Goal: Task Accomplishment & Management: Use online tool/utility

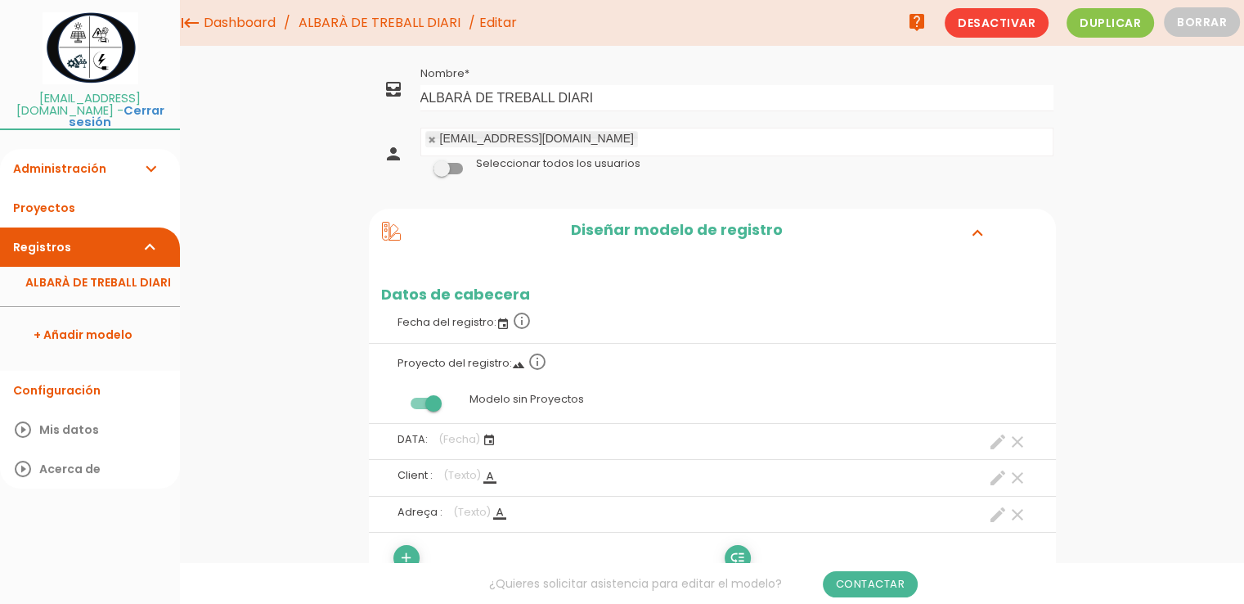
scroll to position [164, 0]
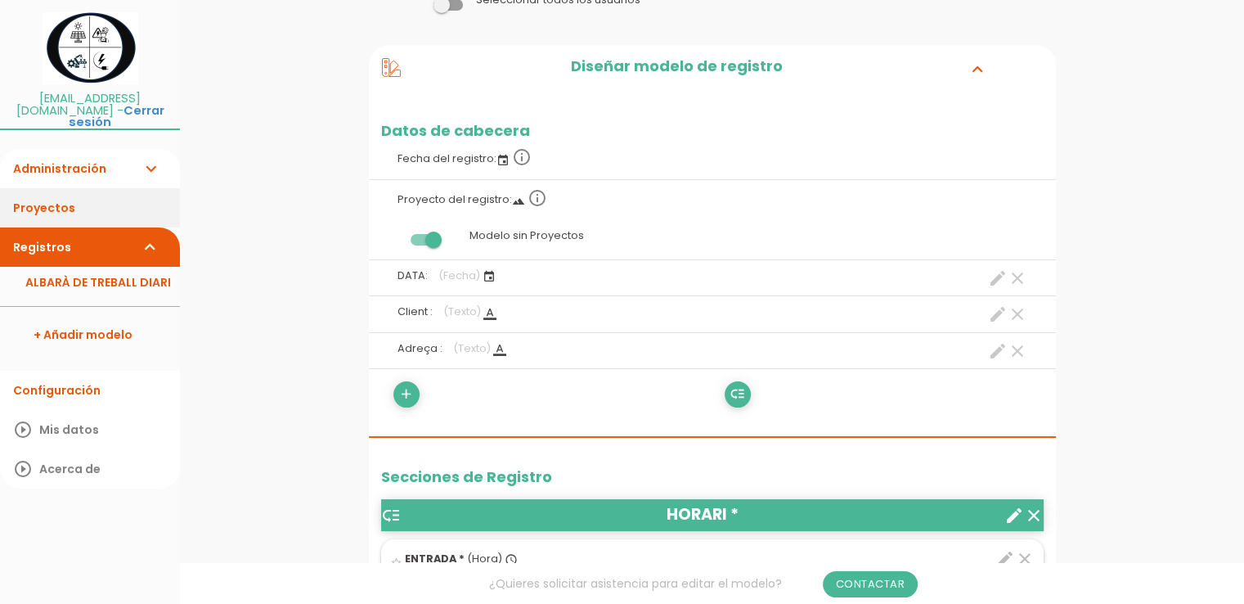
click at [52, 192] on link "Proyectos" at bounding box center [90, 207] width 180 height 39
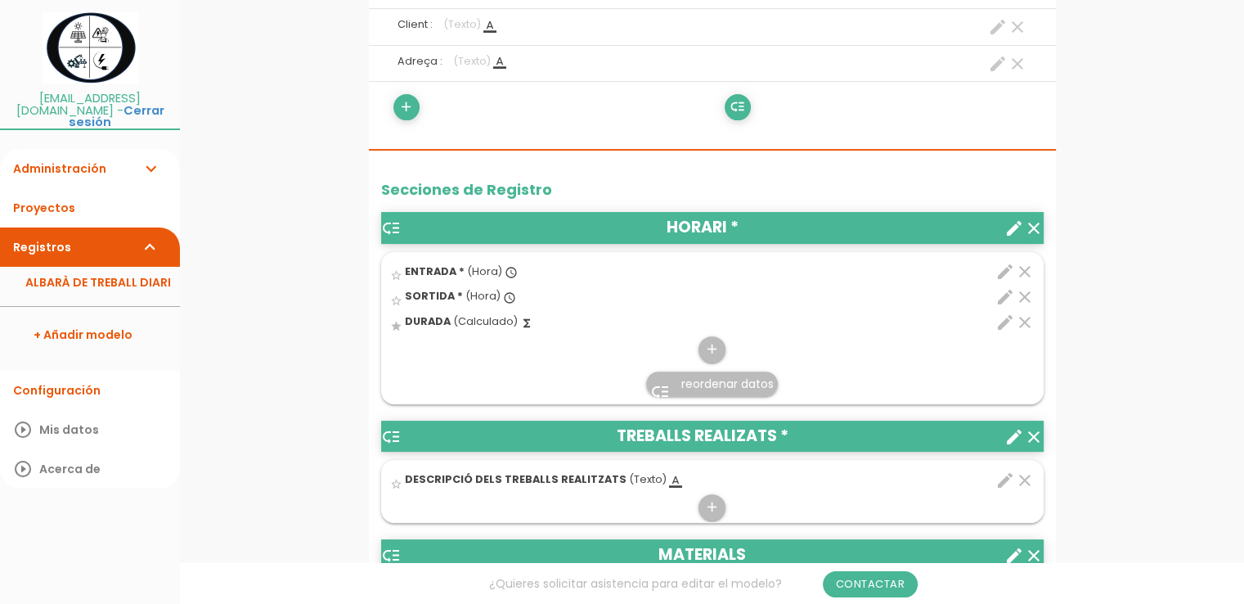
scroll to position [491, 0]
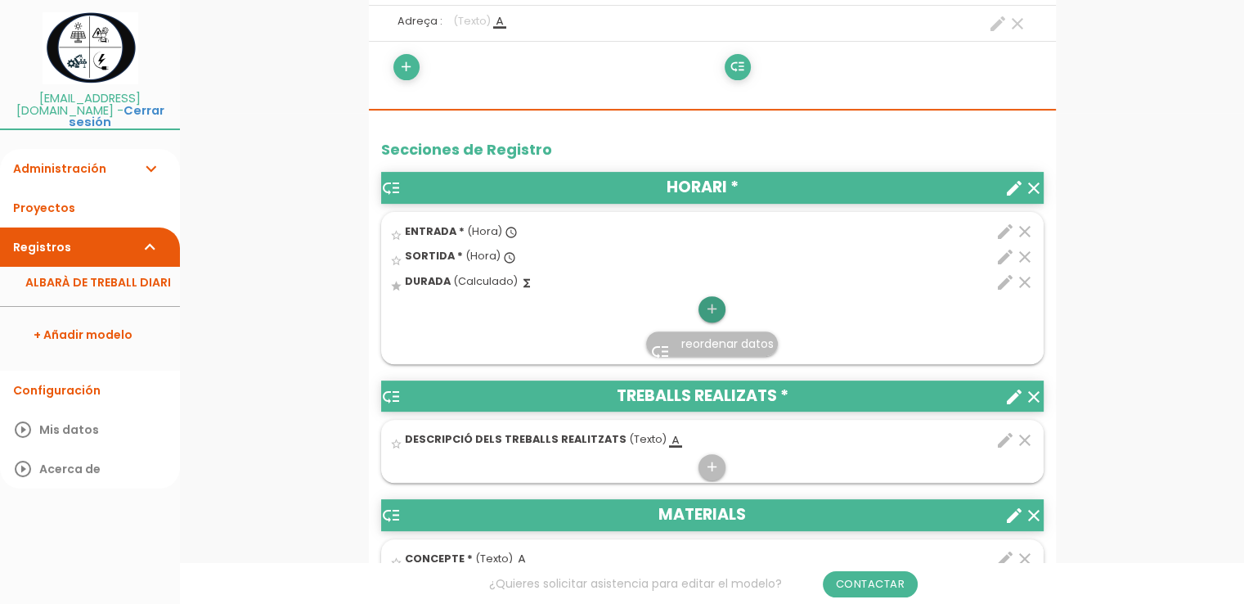
click at [716, 305] on icon "add" at bounding box center [712, 309] width 16 height 26
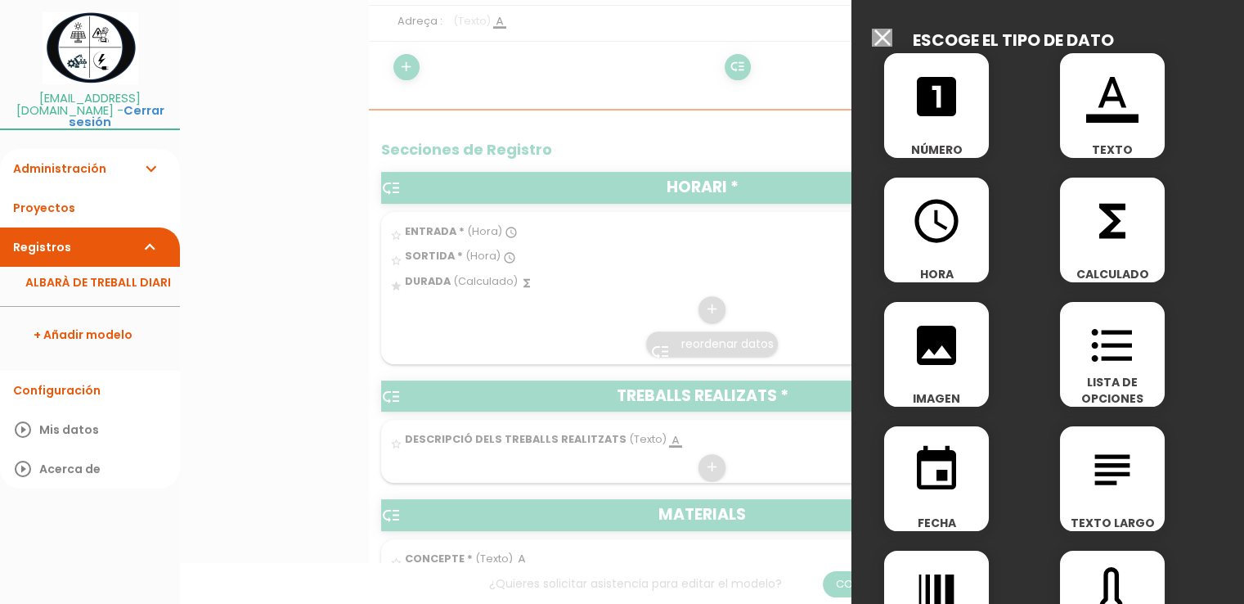
click at [1087, 130] on div "format_color_text TEXTO" at bounding box center [1112, 105] width 105 height 105
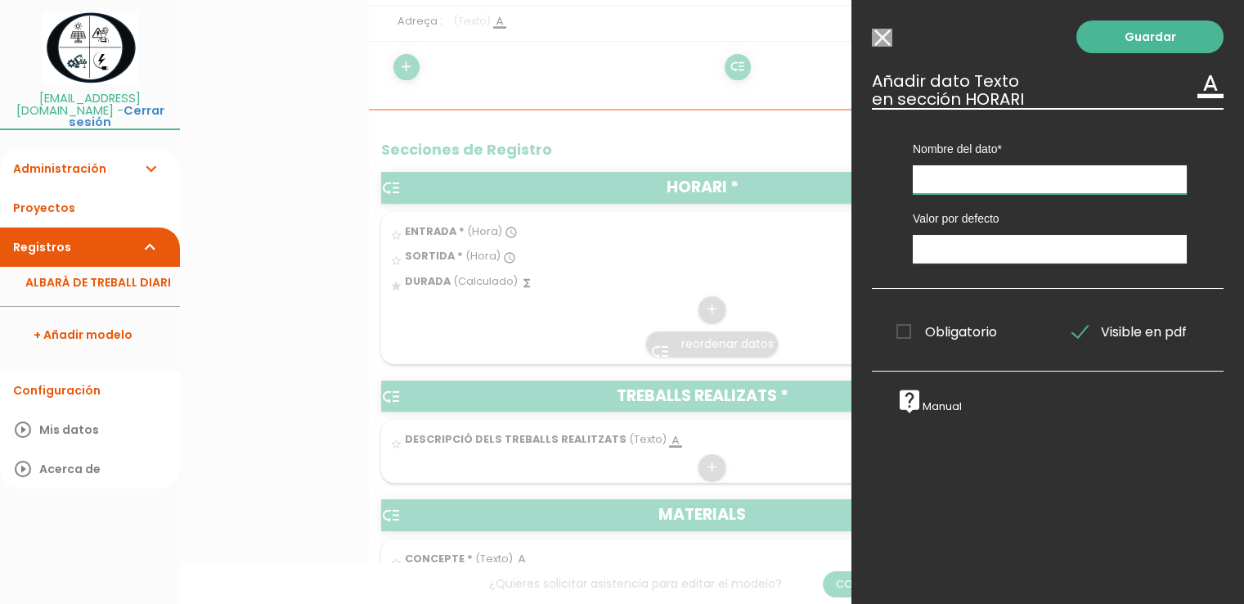
click at [976, 187] on input "text" at bounding box center [1050, 179] width 274 height 29
type input "P"
type input "Operari"
click at [907, 335] on span "Obligatorio" at bounding box center [947, 332] width 101 height 20
click at [0, 0] on input "Obligatorio" at bounding box center [0, 0] width 0 height 0
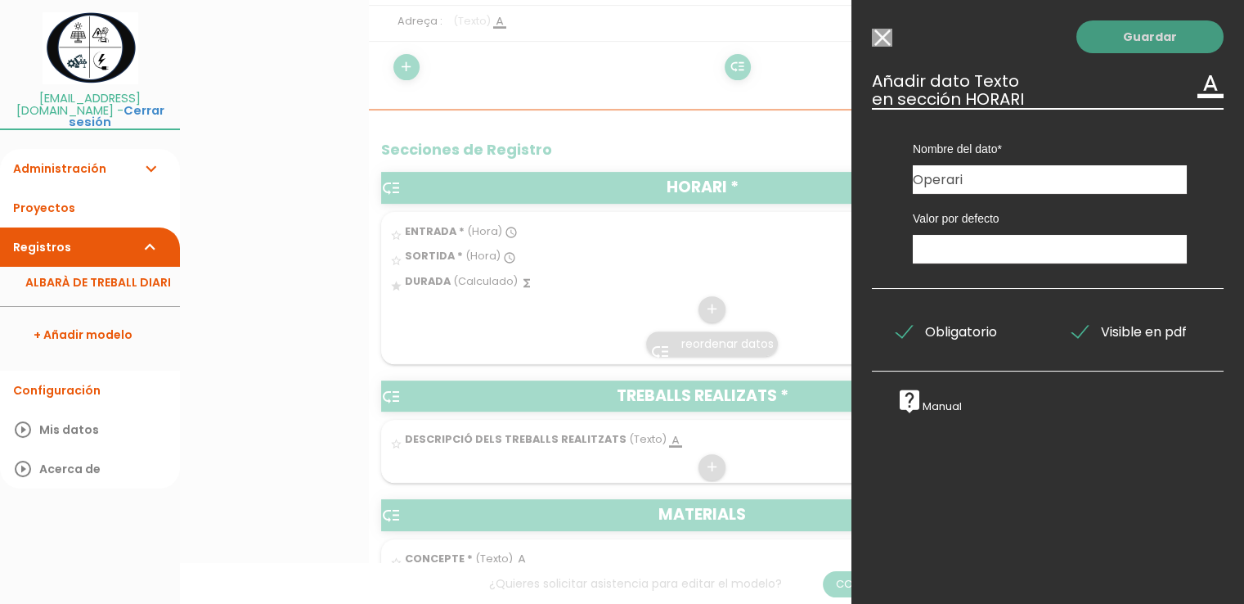
click at [1128, 43] on link "Guardar" at bounding box center [1150, 36] width 147 height 33
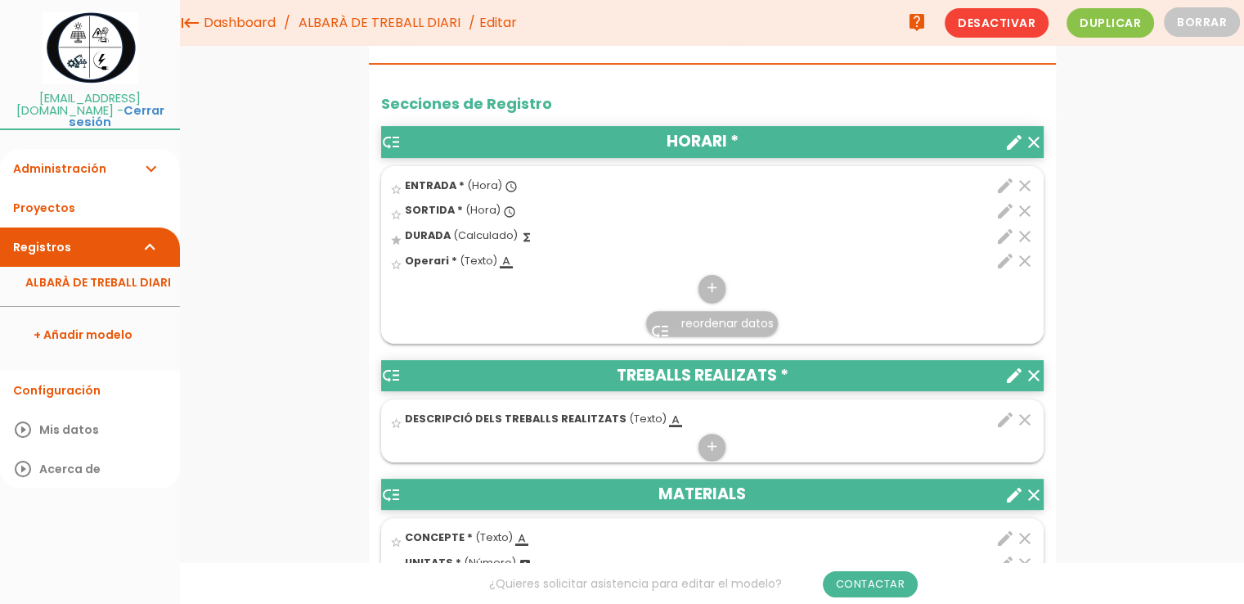
click at [701, 322] on span "reordenar datos" at bounding box center [728, 323] width 92 height 16
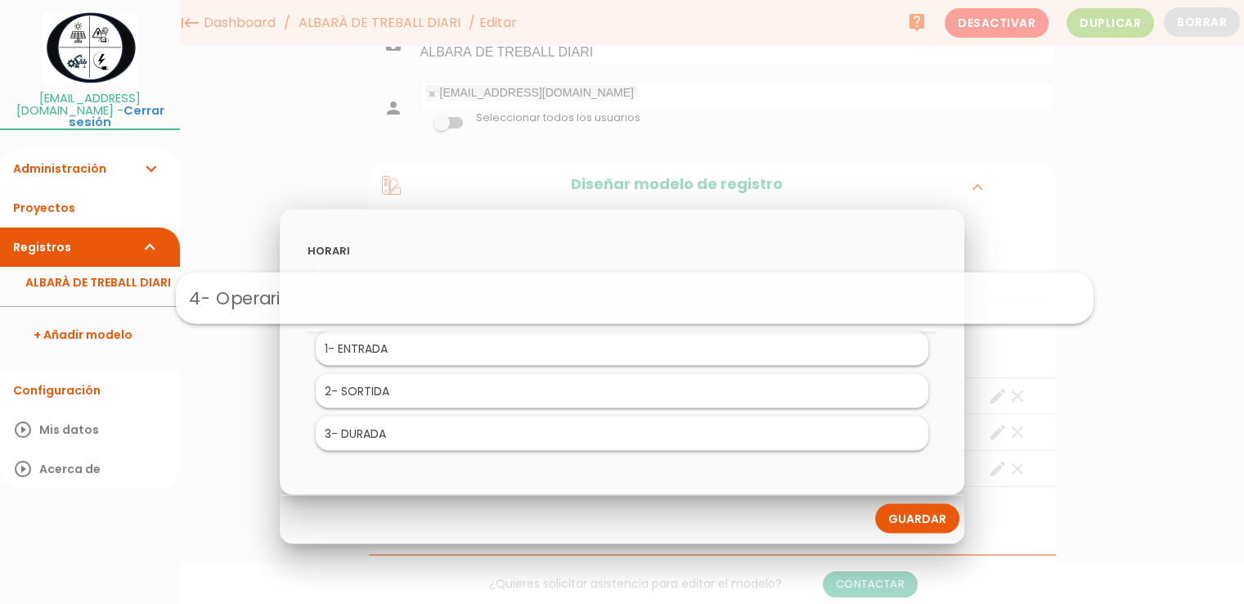
drag, startPoint x: 410, startPoint y: 435, endPoint x: 423, endPoint y: 299, distance: 136.4
click at [921, 518] on link "Guardar" at bounding box center [917, 517] width 84 height 29
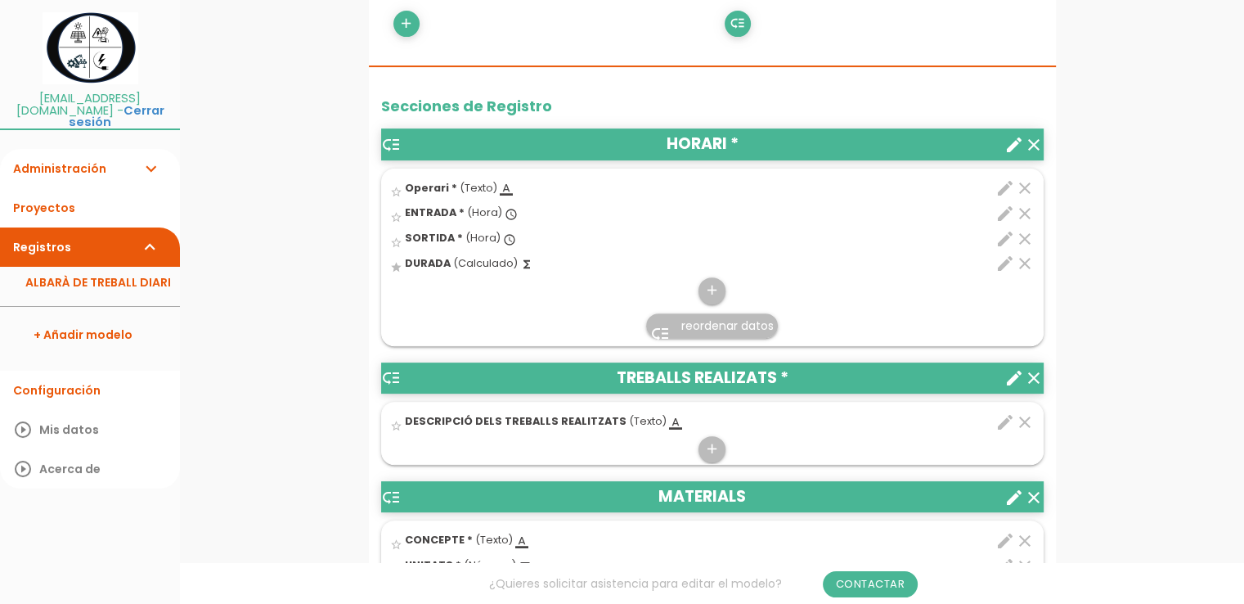
scroll to position [537, 0]
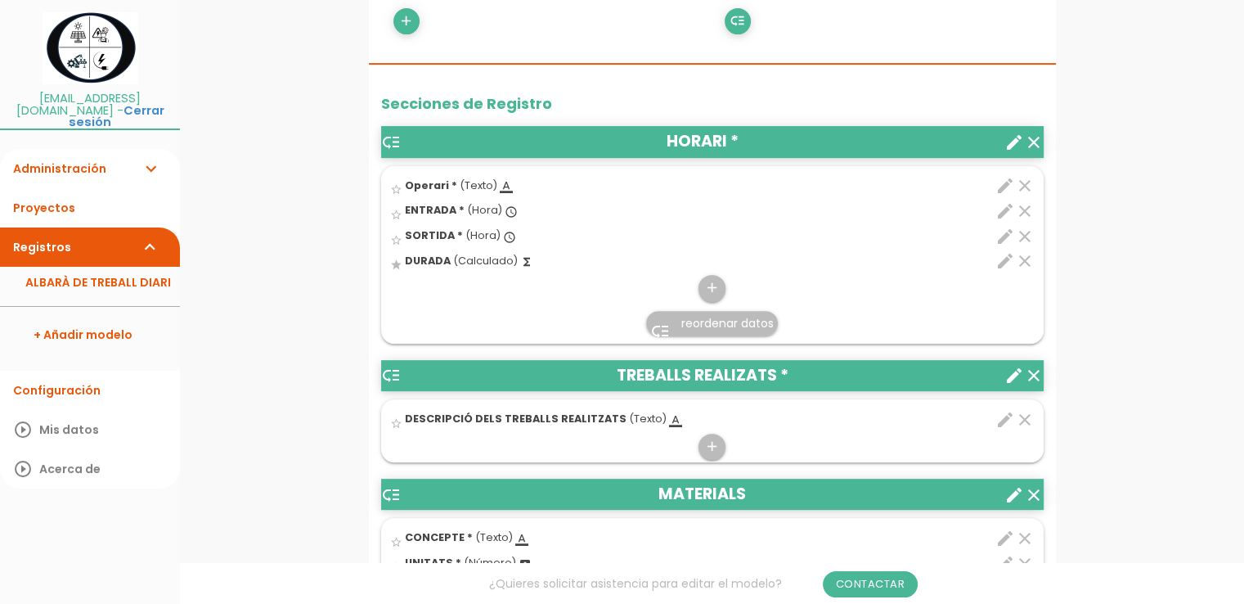
click at [1001, 185] on icon "edit" at bounding box center [1006, 186] width 20 height 20
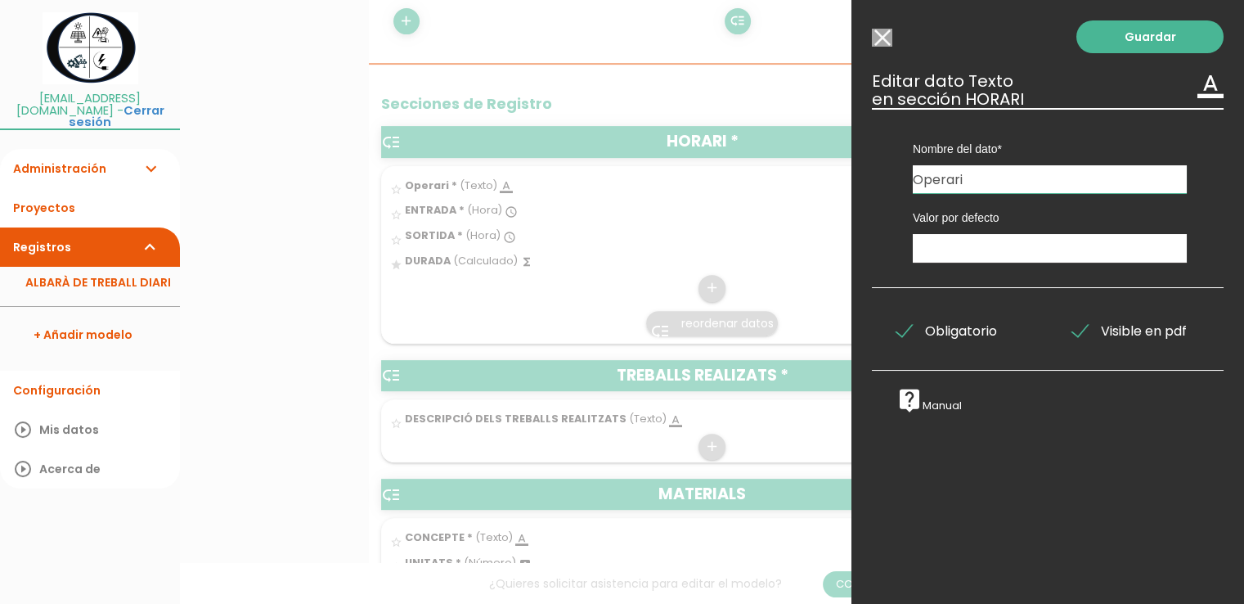
drag, startPoint x: 971, startPoint y: 182, endPoint x: 926, endPoint y: 182, distance: 45.0
click at [926, 182] on input "Operari" at bounding box center [1050, 179] width 274 height 28
type input "OPERARI"
click at [1129, 40] on link "Guardar" at bounding box center [1150, 36] width 147 height 33
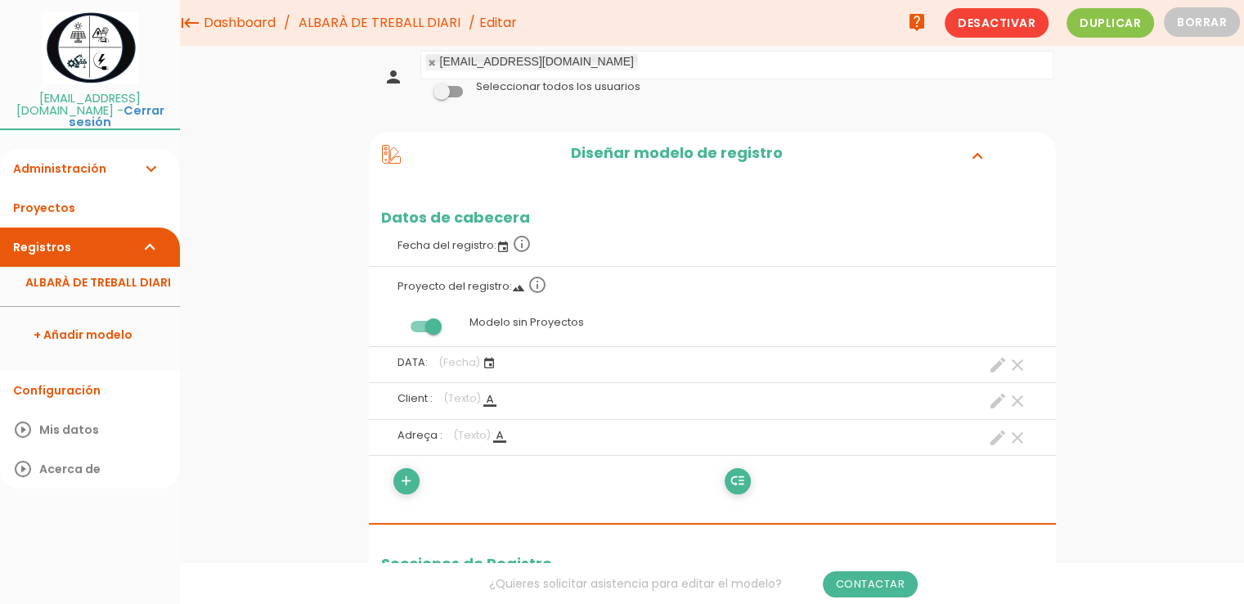
scroll to position [30, 0]
click at [502, 251] on icon "event" at bounding box center [503, 247] width 13 height 13
click at [505, 246] on icon "event" at bounding box center [503, 247] width 13 height 13
click at [477, 248] on label "Fecha del registro: event info_outline" at bounding box center [712, 245] width 663 height 36
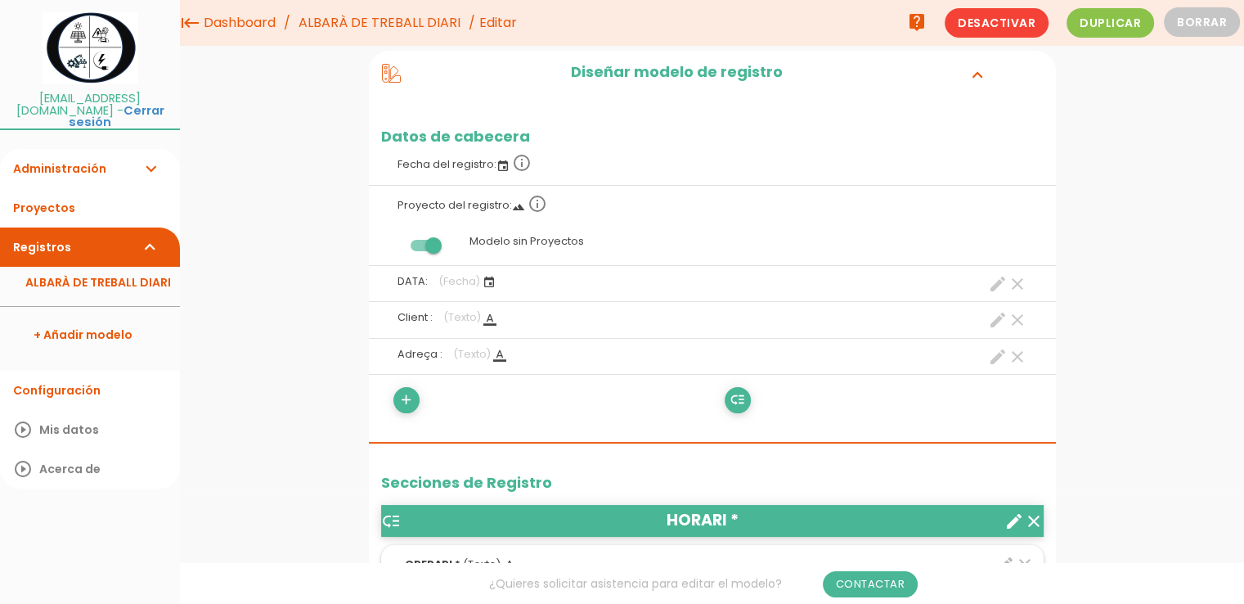
scroll to position [0, 0]
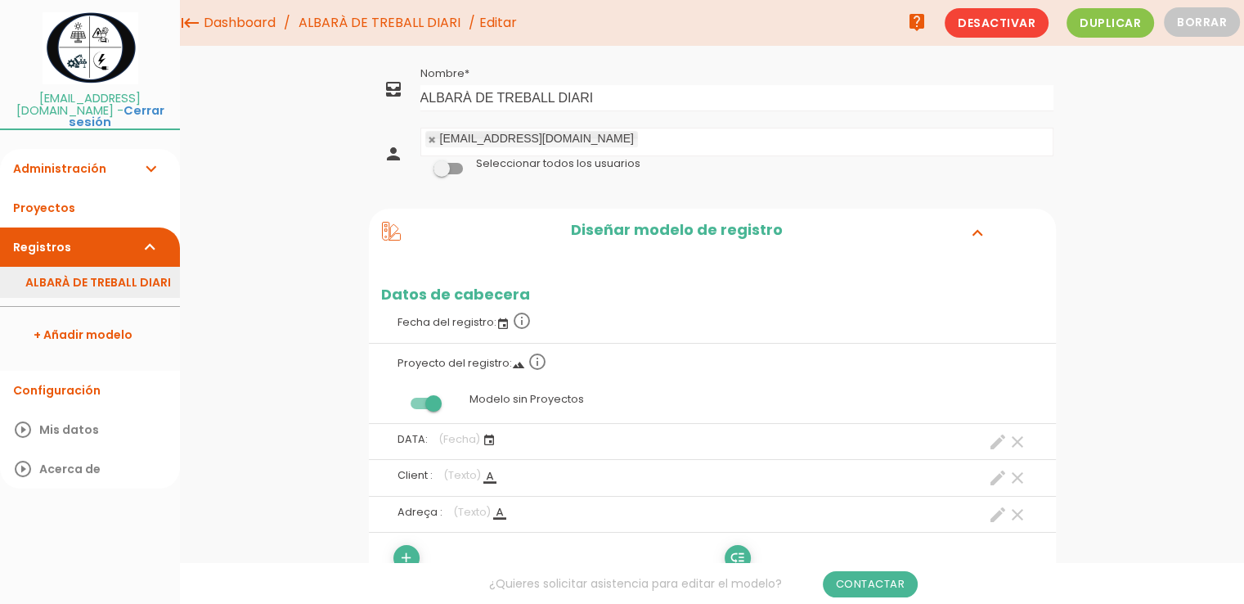
click at [62, 267] on link "ALBARÀ DE TREBALL DIARI" at bounding box center [90, 282] width 180 height 31
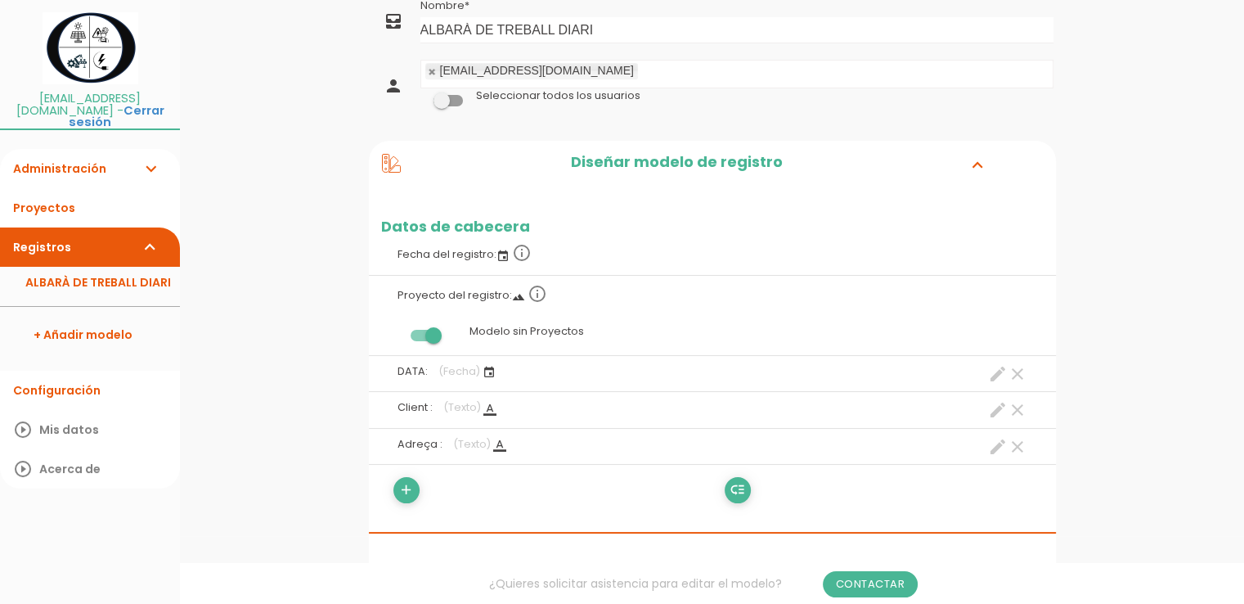
scroll to position [164, 0]
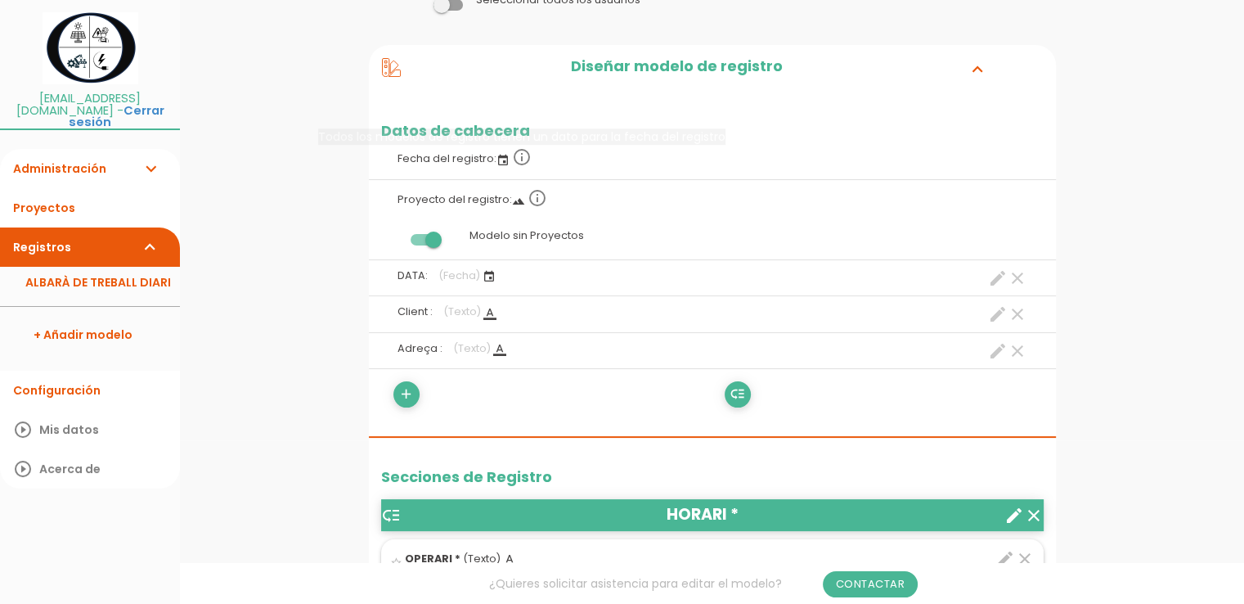
click at [506, 158] on icon "event" at bounding box center [503, 160] width 13 height 13
click at [497, 160] on icon "event" at bounding box center [503, 160] width 13 height 13
click at [523, 158] on icon "info_outline" at bounding box center [522, 157] width 20 height 20
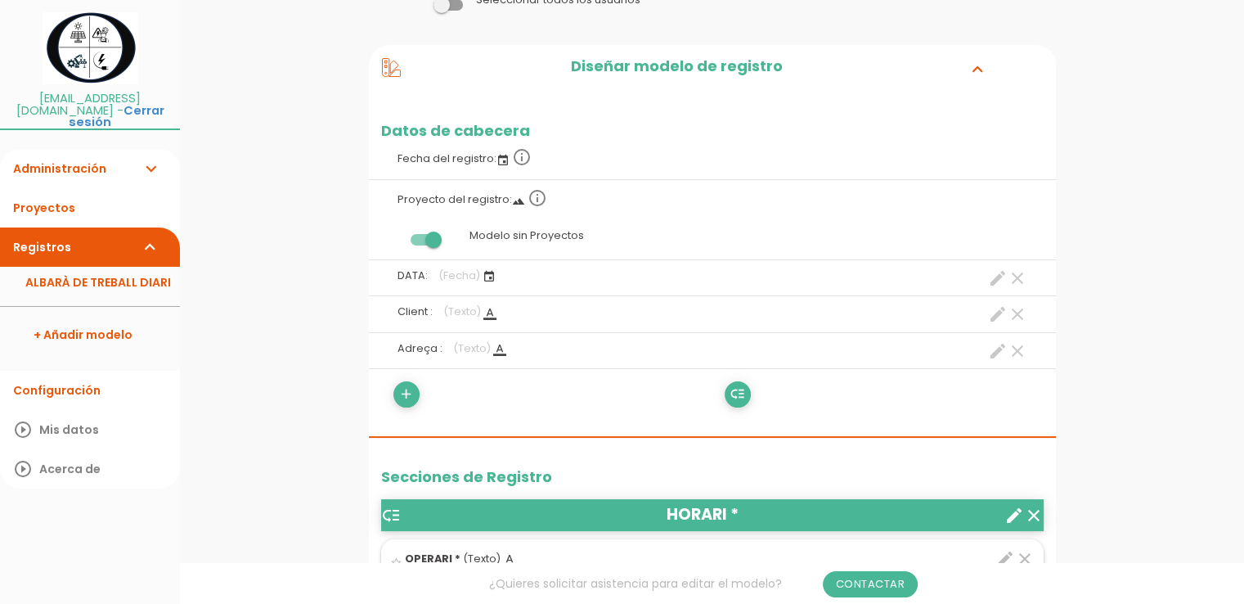
drag, startPoint x: 401, startPoint y: 128, endPoint x: 425, endPoint y: 128, distance: 24.5
click at [425, 128] on h2 "Datos de cabecera" at bounding box center [712, 131] width 687 height 16
click at [49, 193] on link "Proyectos" at bounding box center [90, 207] width 180 height 39
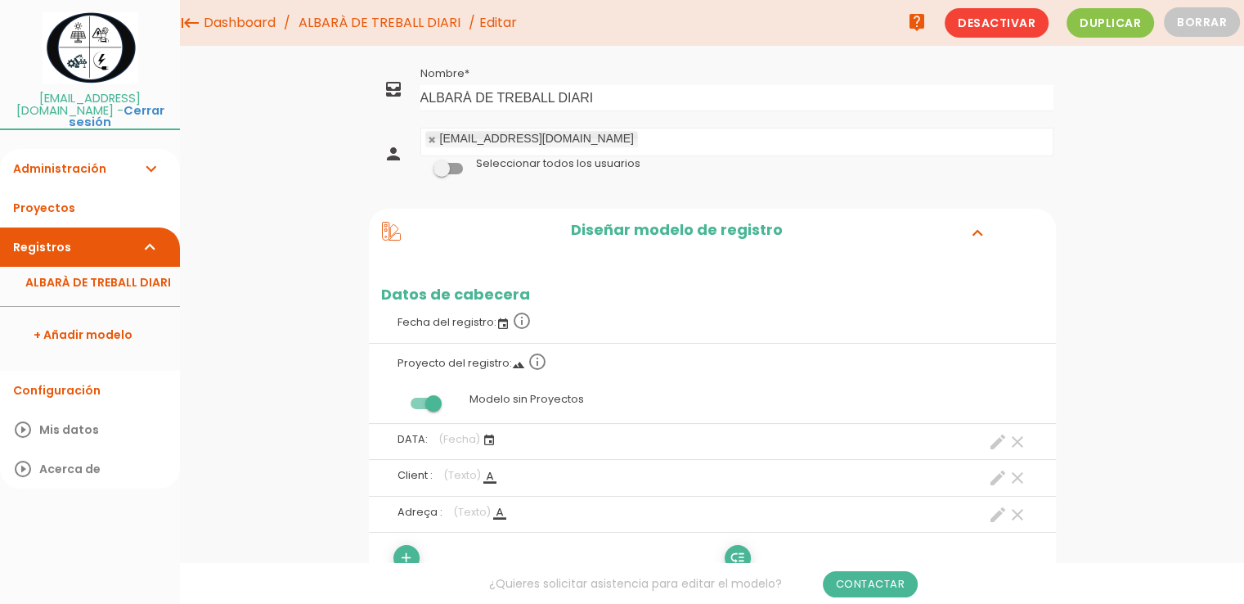
click at [1017, 443] on icon "clear" at bounding box center [1018, 442] width 20 height 20
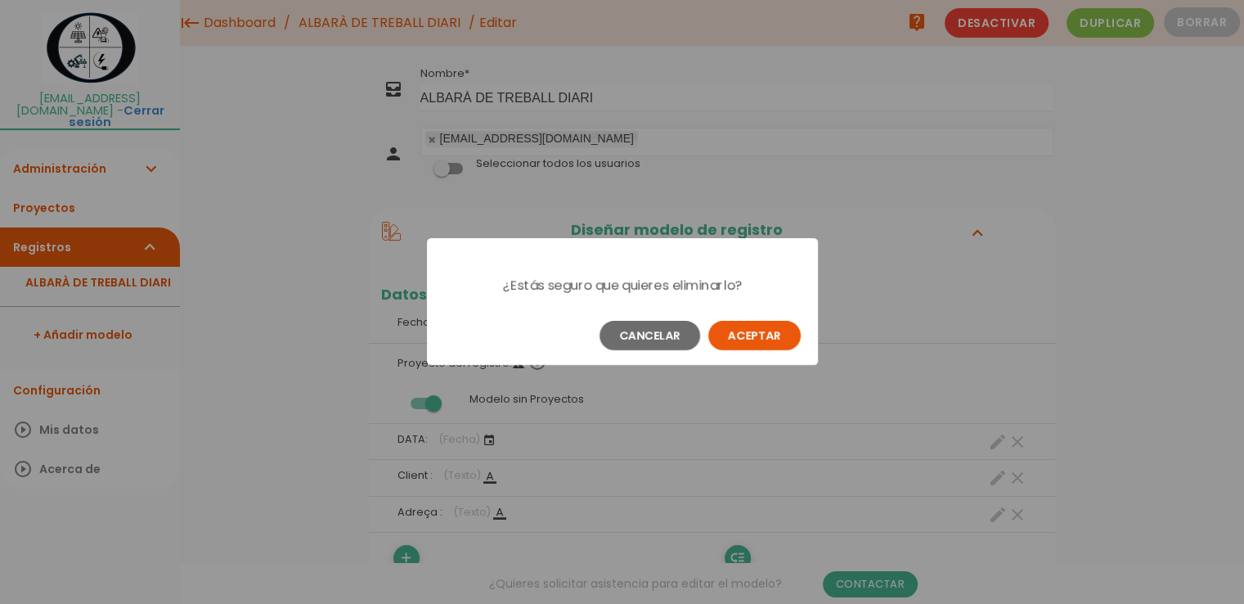
click at [736, 331] on button "Aceptar" at bounding box center [755, 335] width 92 height 29
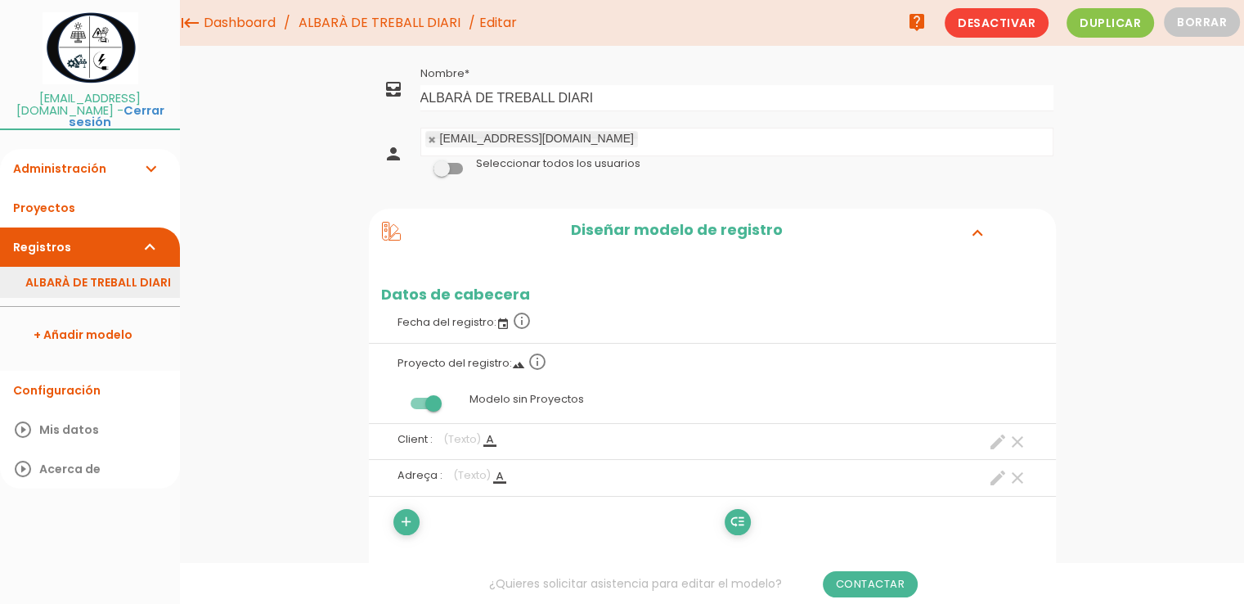
click at [90, 271] on link "ALBARÀ DE TREBALL DIARI" at bounding box center [90, 282] width 180 height 31
